Goal: Task Accomplishment & Management: Manage account settings

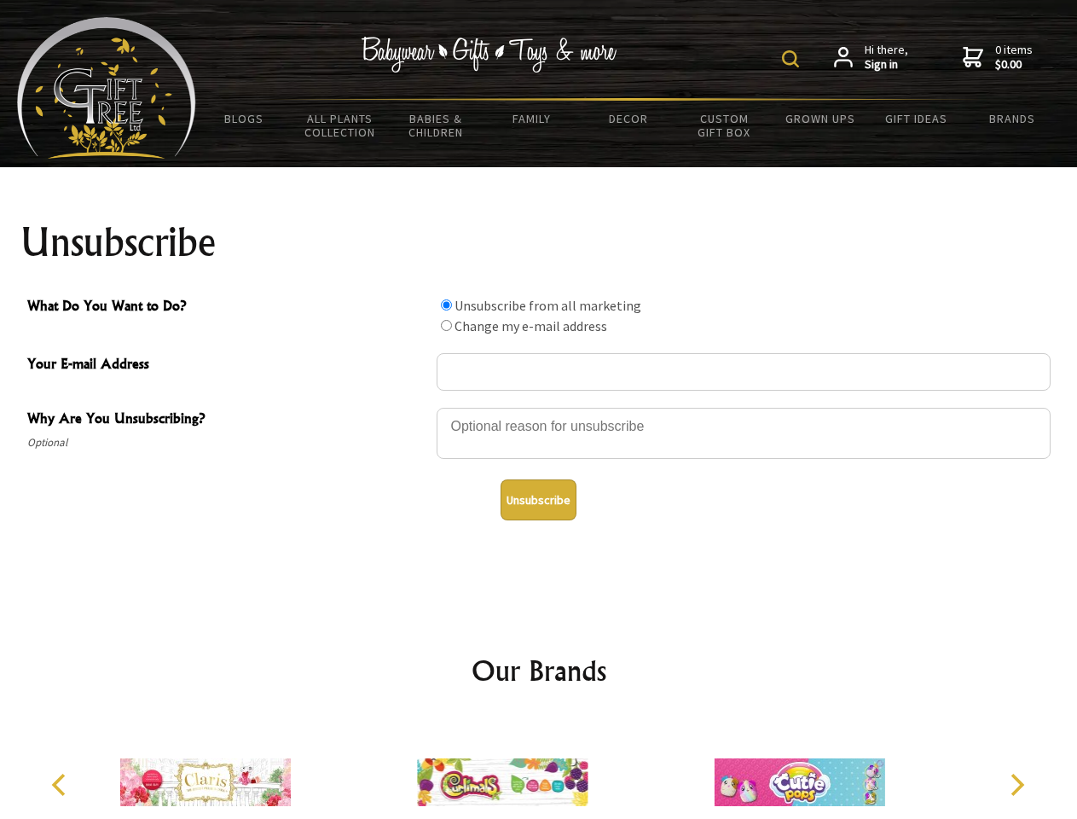
click at [793, 59] on img at bounding box center [790, 58] width 17 height 17
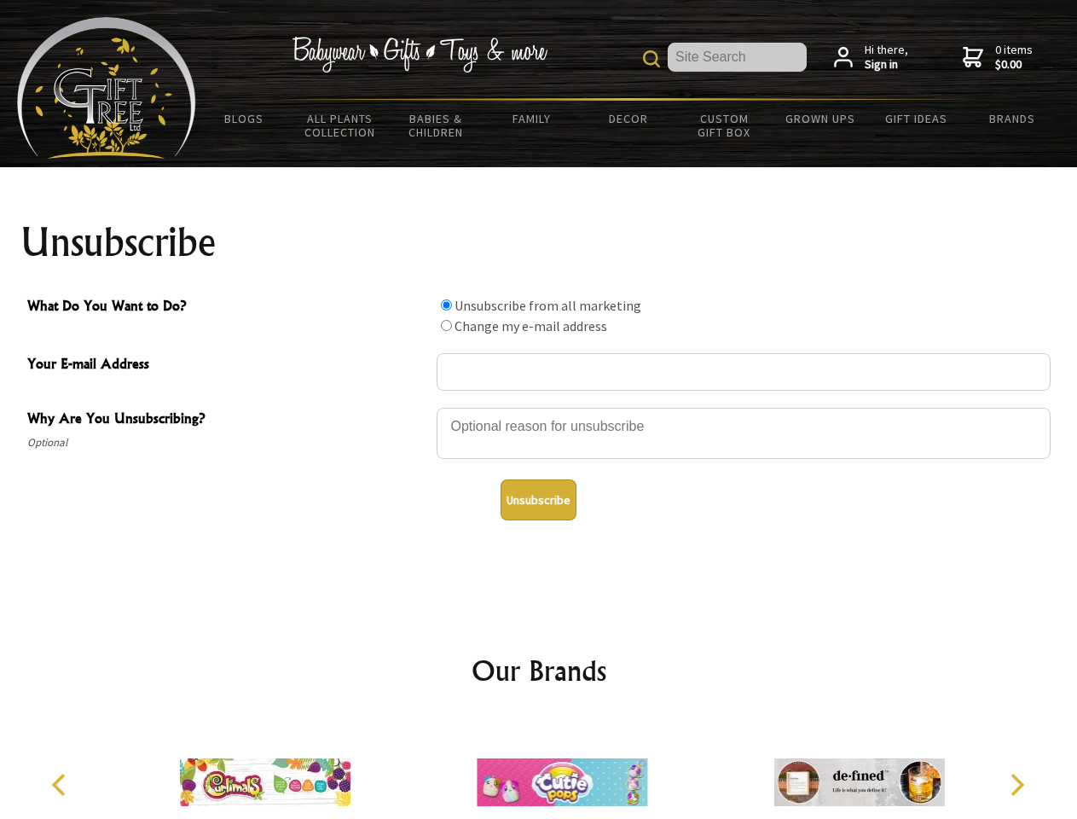
click at [539, 407] on div at bounding box center [744, 436] width 614 height 60
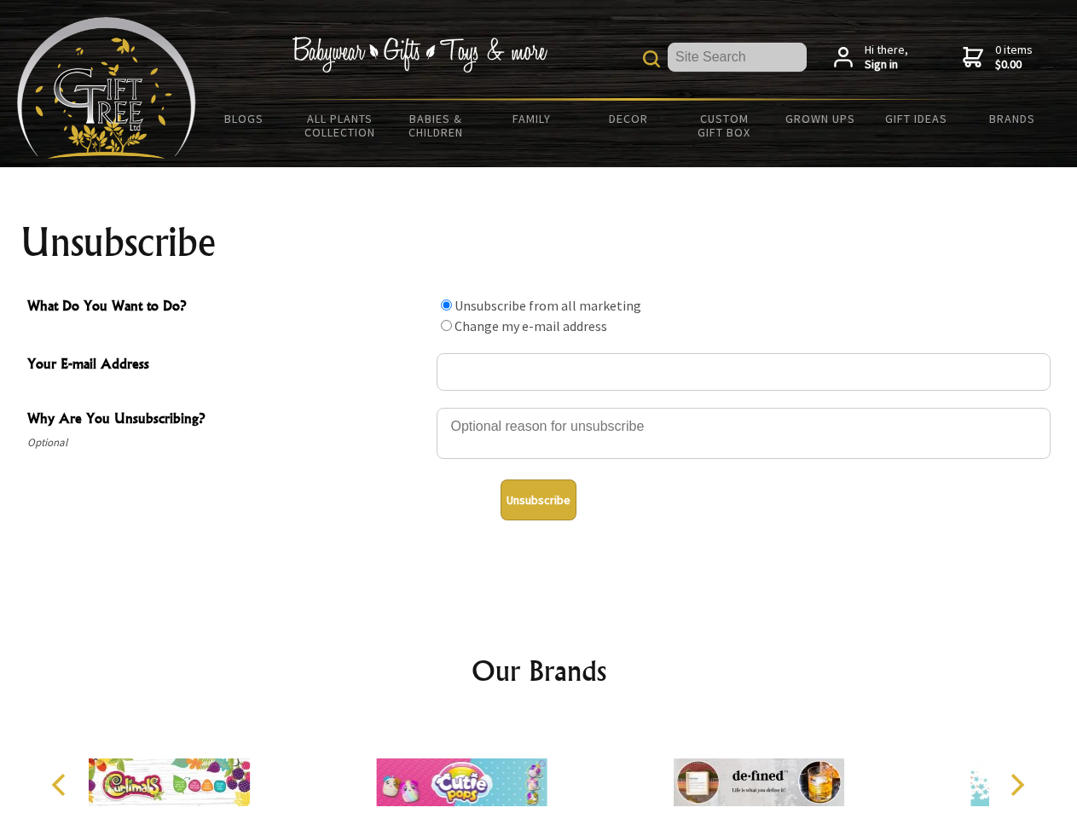
click at [446, 304] on input "What Do You Want to Do?" at bounding box center [446, 304] width 11 height 11
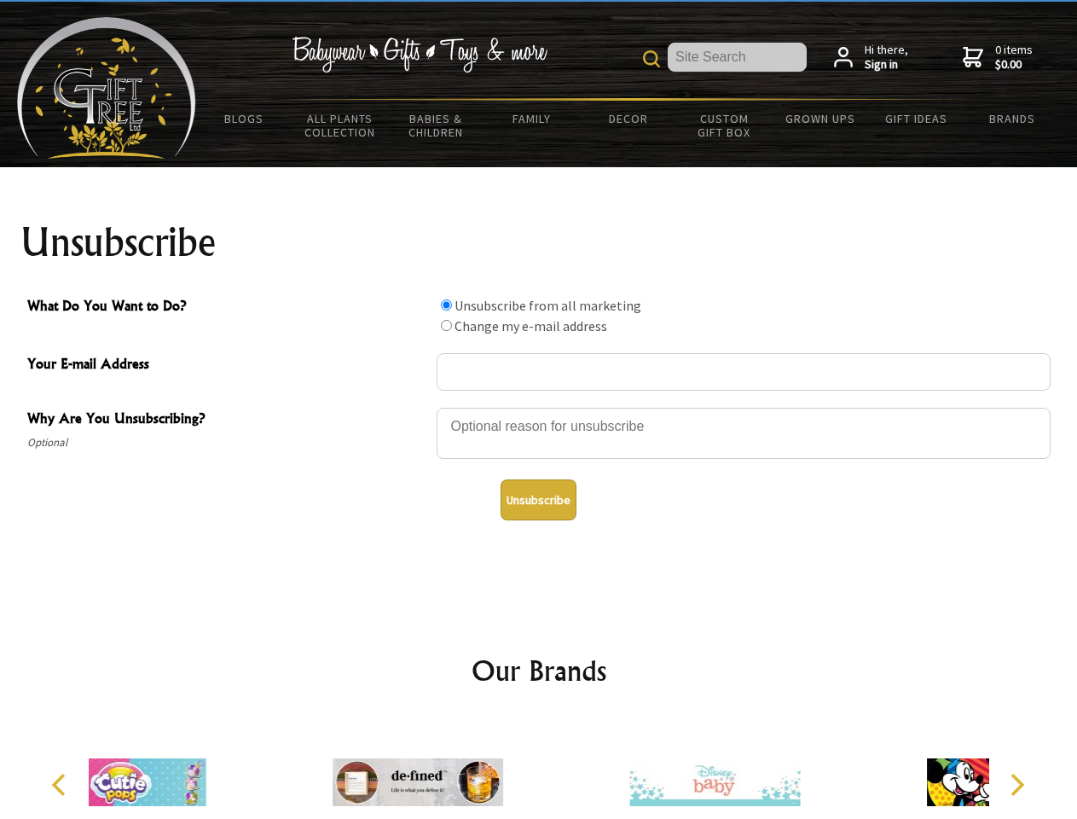
click at [446, 325] on input "What Do You Want to Do?" at bounding box center [446, 325] width 11 height 11
radio input "true"
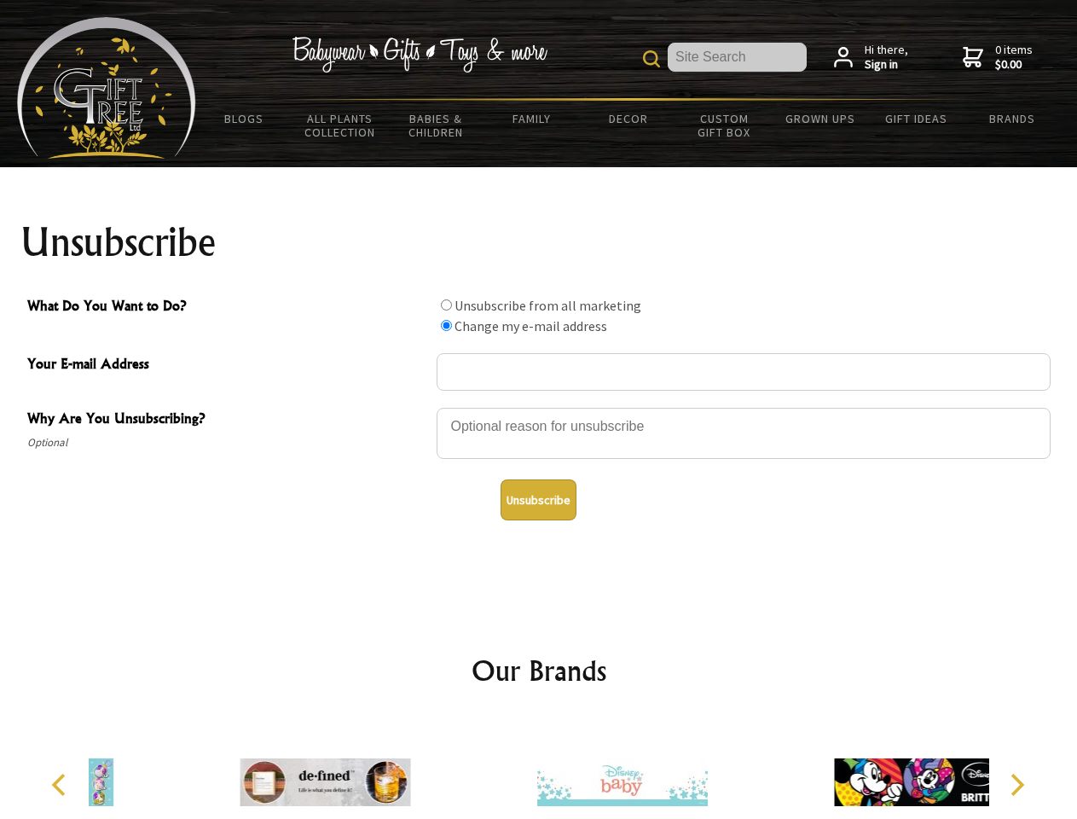
click at [538, 500] on button "Unsubscribe" at bounding box center [539, 499] width 76 height 41
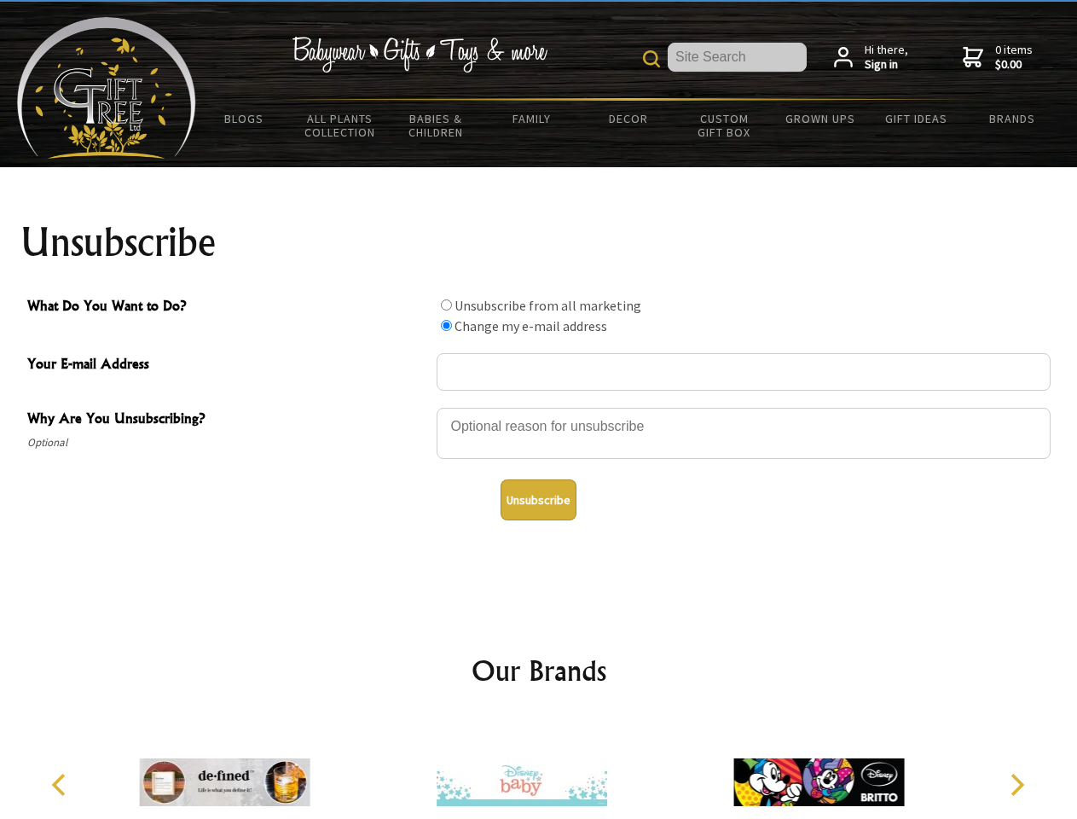
click at [539, 768] on img at bounding box center [522, 782] width 171 height 128
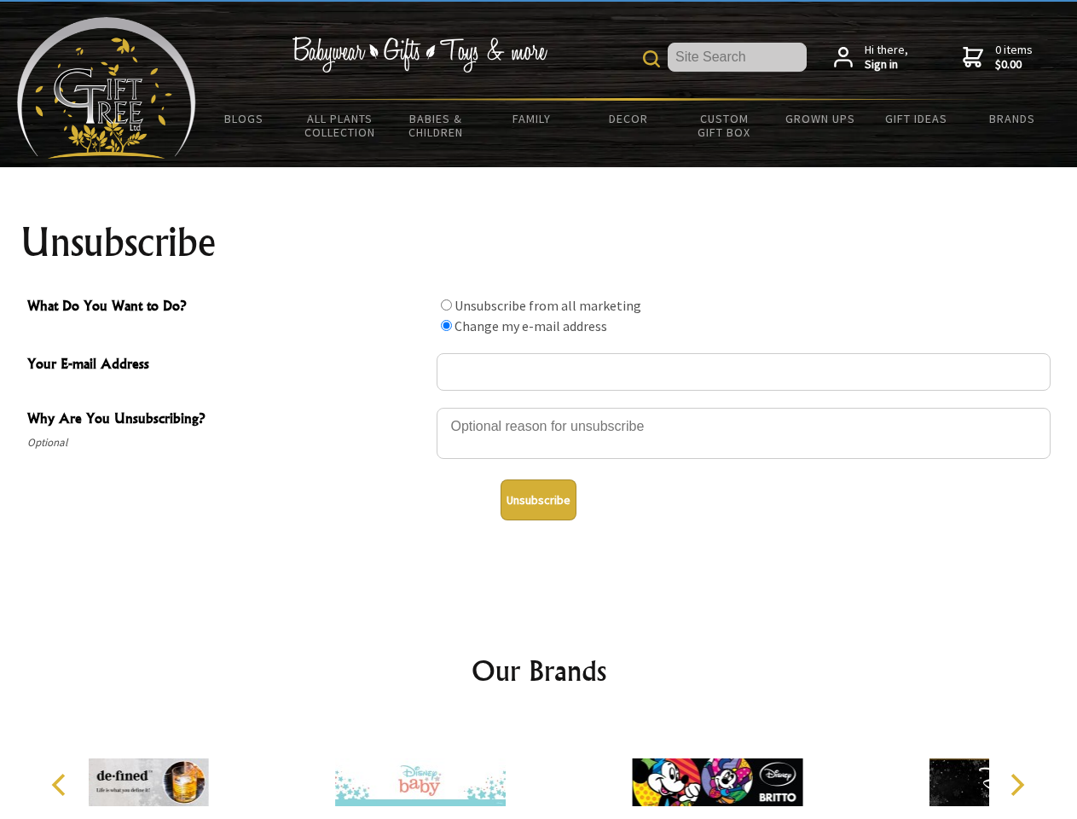
click at [61, 785] on icon "Previous" at bounding box center [60, 784] width 22 height 22
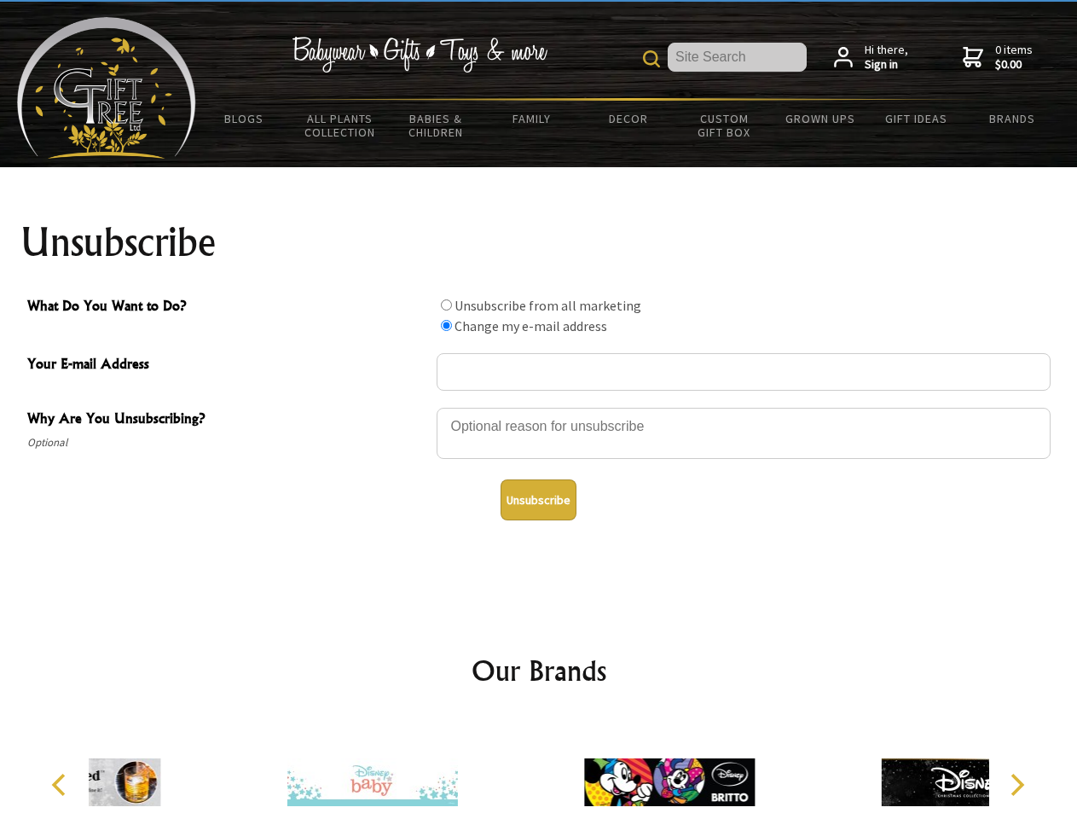
click at [1016, 785] on icon "Next" at bounding box center [1016, 784] width 22 height 22
